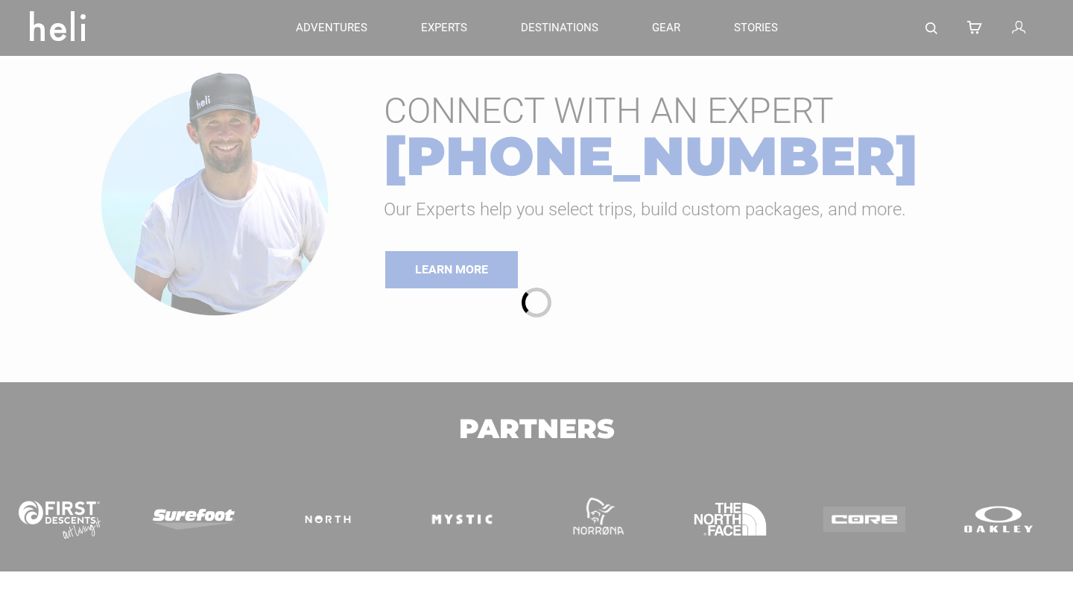
type input "Kite"
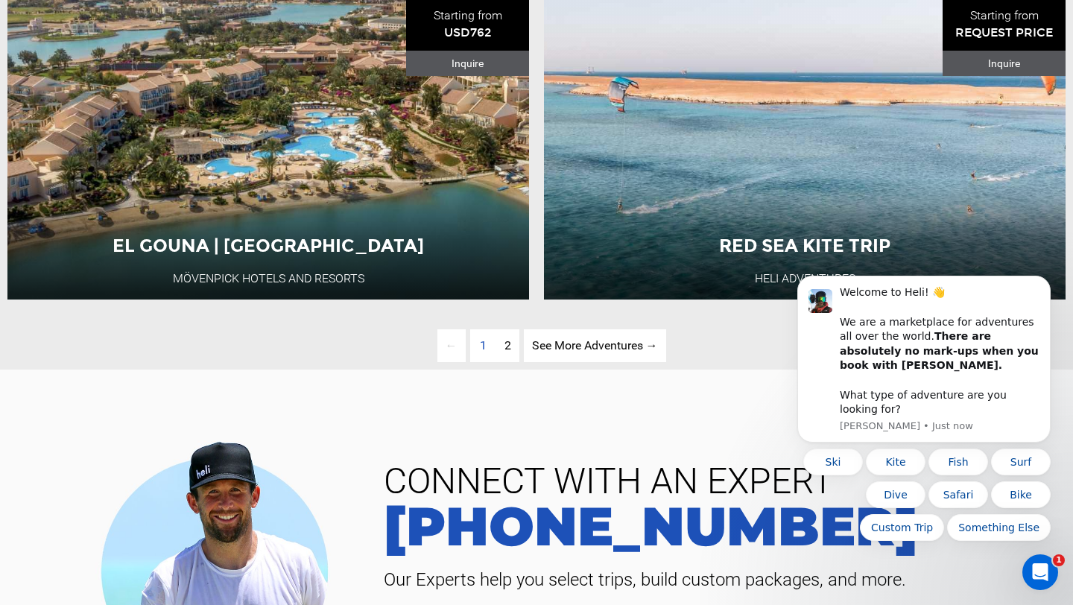
scroll to position [3486, 0]
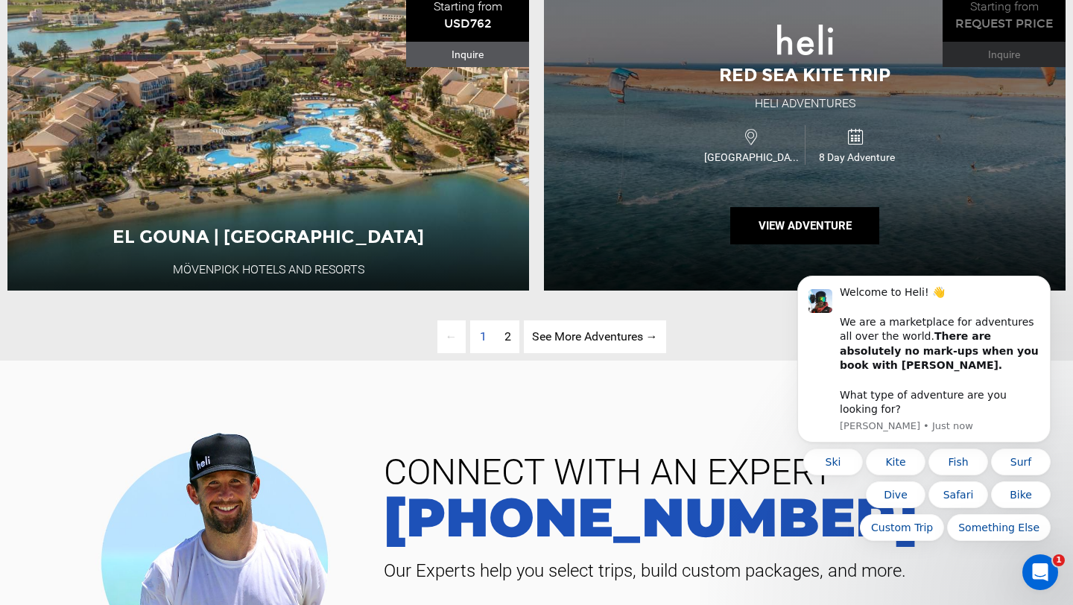
click at [688, 225] on div "Red Sea Kite Trip Heli Adventures Egypt 8 Day Adventure View Adventure" at bounding box center [805, 140] width 522 height 300
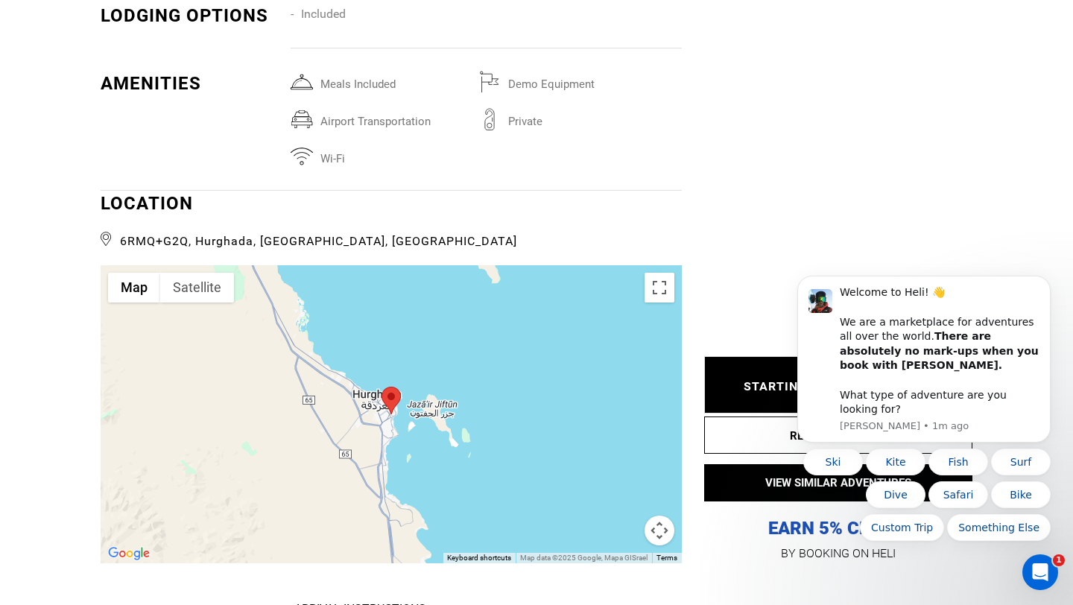
scroll to position [3334, 0]
type input "Kite"
